Goal: Navigation & Orientation: Go to known website

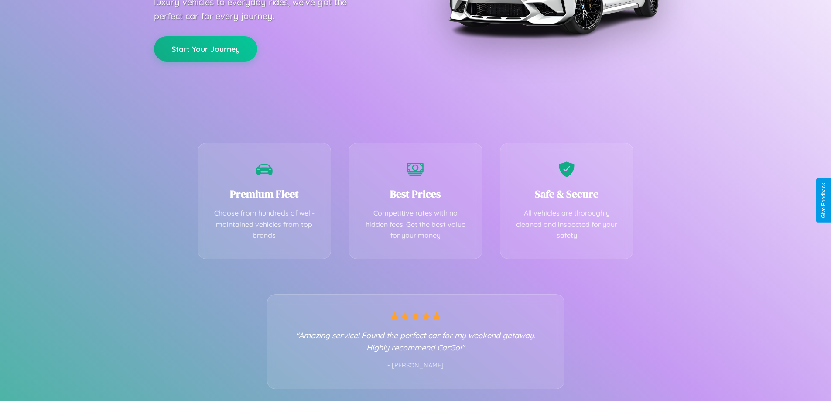
scroll to position [172, 0]
click at [415, 200] on div "Best Prices Competitive rates with no hidden fees. Get the best value for your …" at bounding box center [415, 198] width 134 height 116
click at [205, 48] on button "Start Your Journey" at bounding box center [205, 47] width 103 height 25
click at [205, 47] on button "Start Your Journey" at bounding box center [205, 47] width 103 height 25
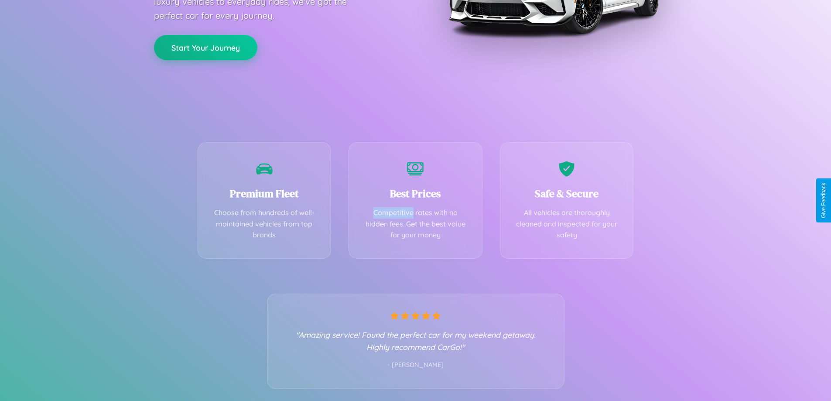
click at [205, 47] on button "Start Your Journey" at bounding box center [205, 47] width 103 height 25
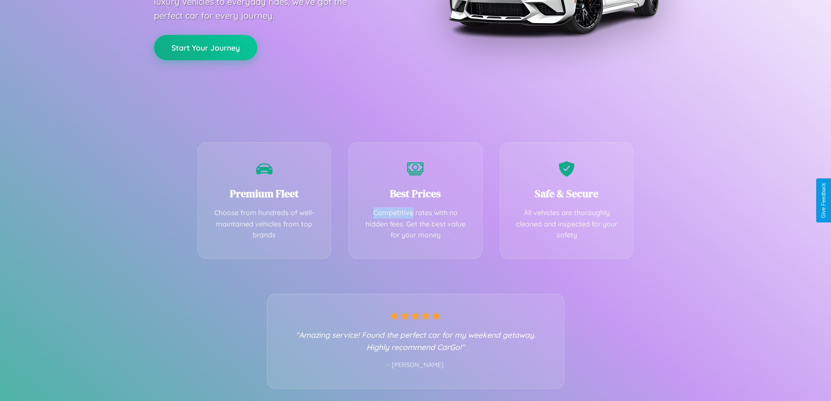
click at [205, 47] on button "Start Your Journey" at bounding box center [205, 47] width 103 height 25
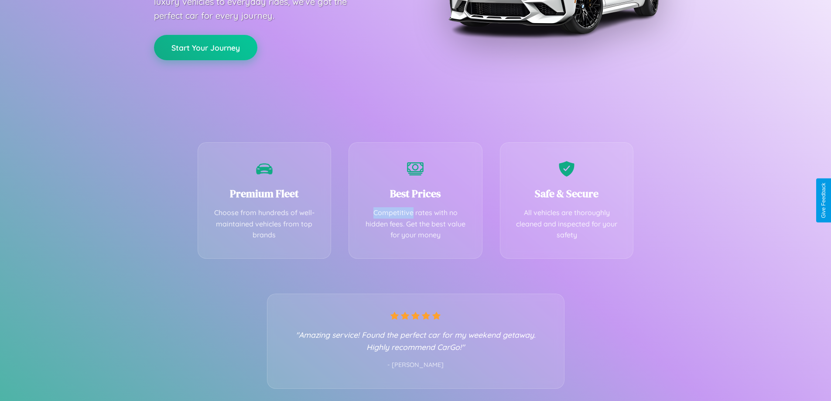
click at [205, 47] on button "Start Your Journey" at bounding box center [205, 47] width 103 height 25
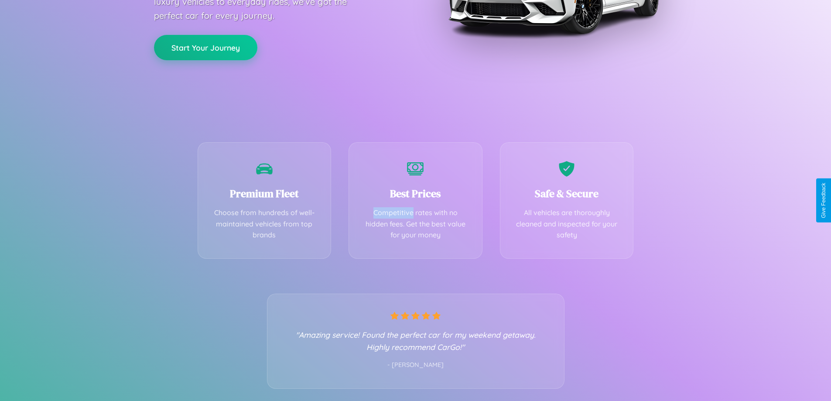
click at [205, 47] on button "Start Your Journey" at bounding box center [205, 47] width 103 height 25
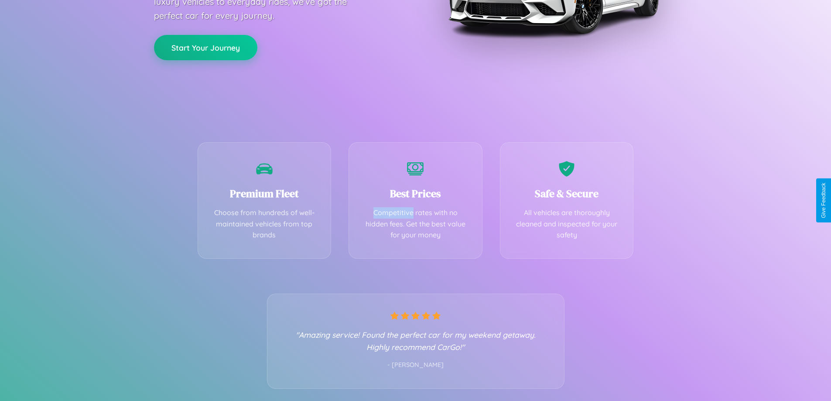
click at [205, 47] on button "Start Your Journey" at bounding box center [205, 47] width 103 height 25
